Goal: Navigation & Orientation: Find specific page/section

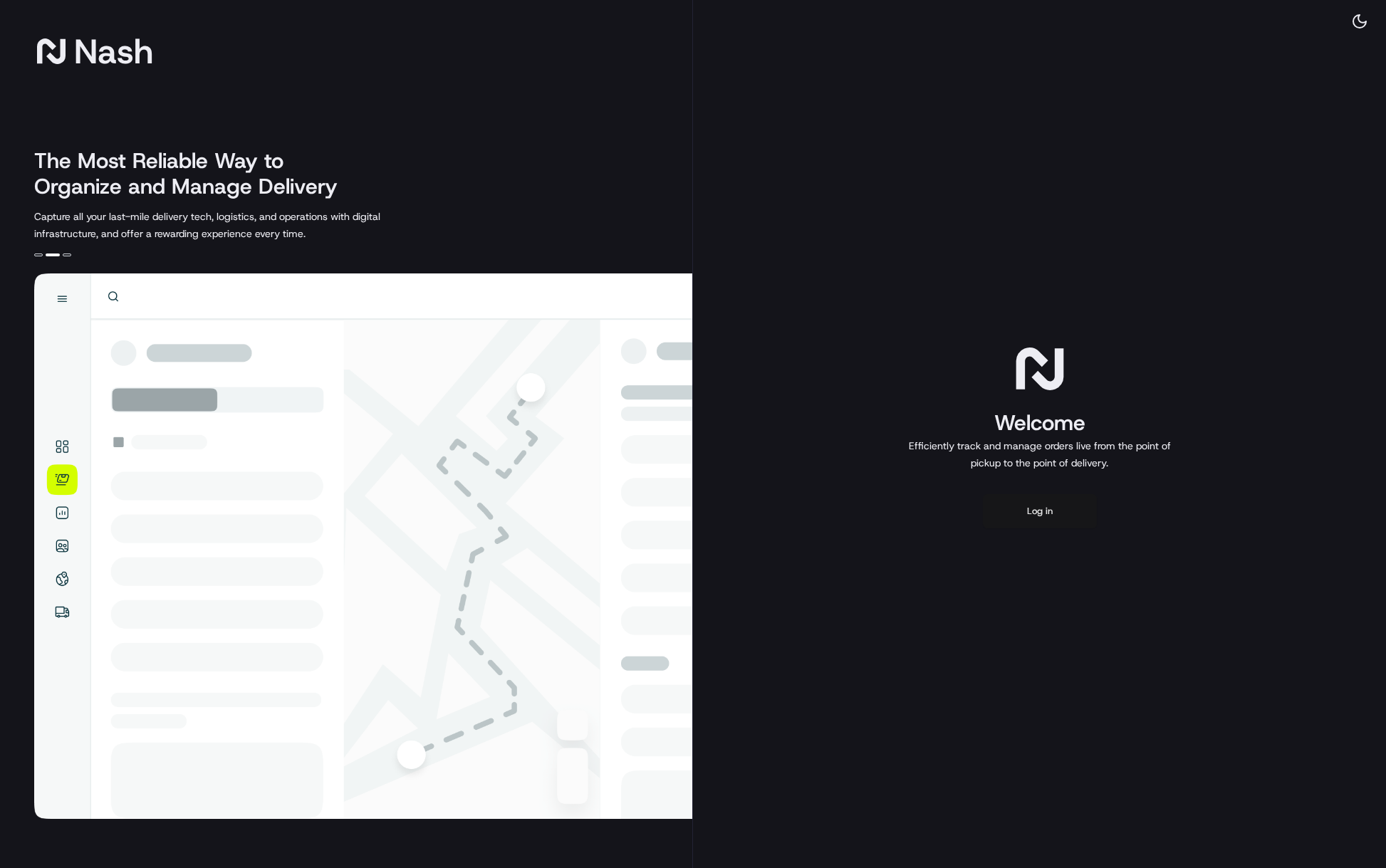
click at [1041, 510] on button "Log in" at bounding box center [1040, 511] width 114 height 34
